Goal: Check status: Check status

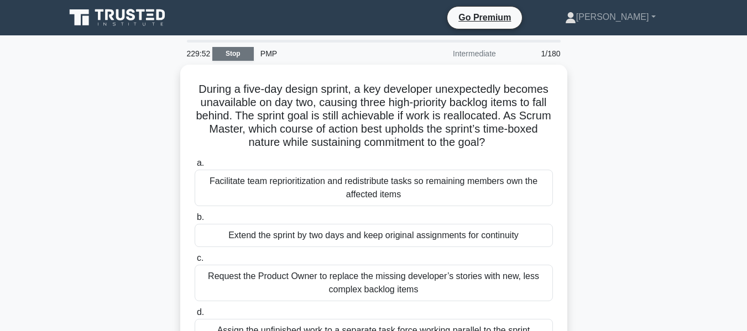
click at [232, 56] on link "Stop" at bounding box center [232, 54] width 41 height 14
click at [237, 53] on link "Stop" at bounding box center [232, 54] width 41 height 14
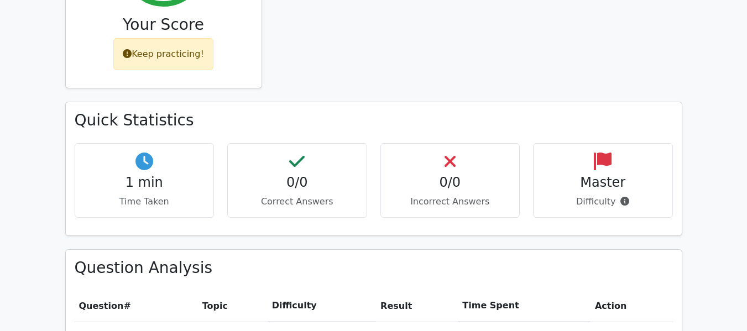
scroll to position [547, 0]
